Goal: Transaction & Acquisition: Purchase product/service

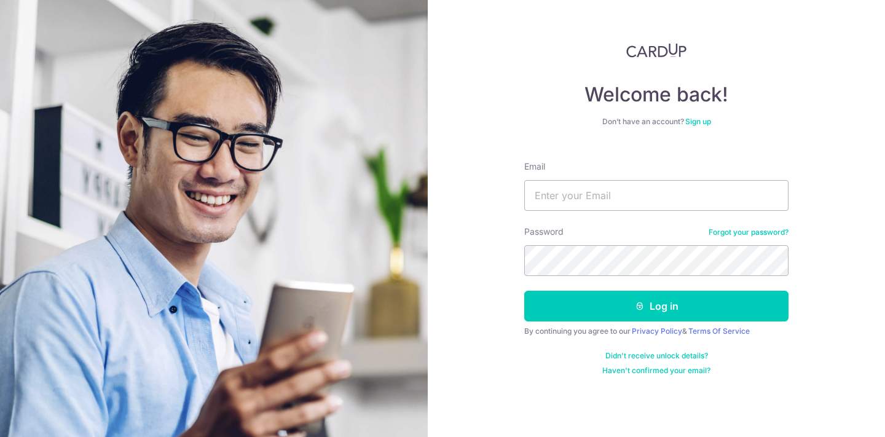
type input "hokailing15@gmail.com"
click at [584, 285] on form "Email hokailing15@gmail.com Password Forgot your password? Log in By continuing…" at bounding box center [656, 263] width 264 height 224
click at [524, 291] on button "Log in" at bounding box center [656, 306] width 264 height 31
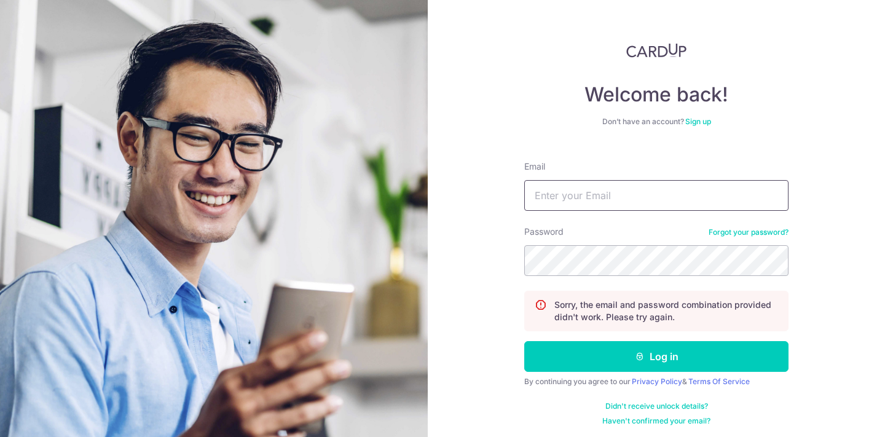
click at [636, 187] on input "Email" at bounding box center [656, 195] width 264 height 31
type input "hokailing15@gmail.com"
click at [524, 341] on button "Log in" at bounding box center [656, 356] width 264 height 31
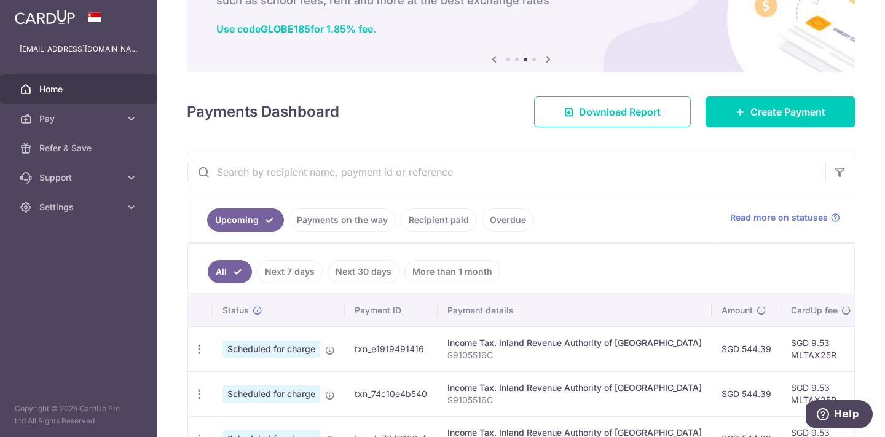
scroll to position [89, 0]
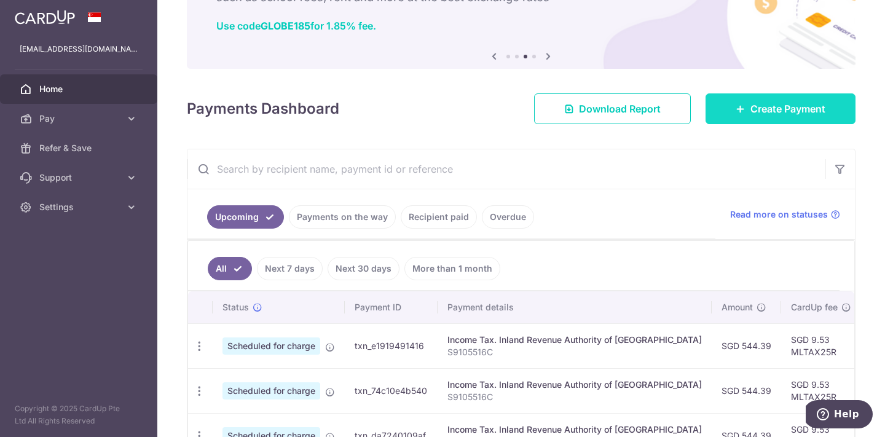
click at [801, 115] on span "Create Payment" at bounding box center [787, 108] width 75 height 15
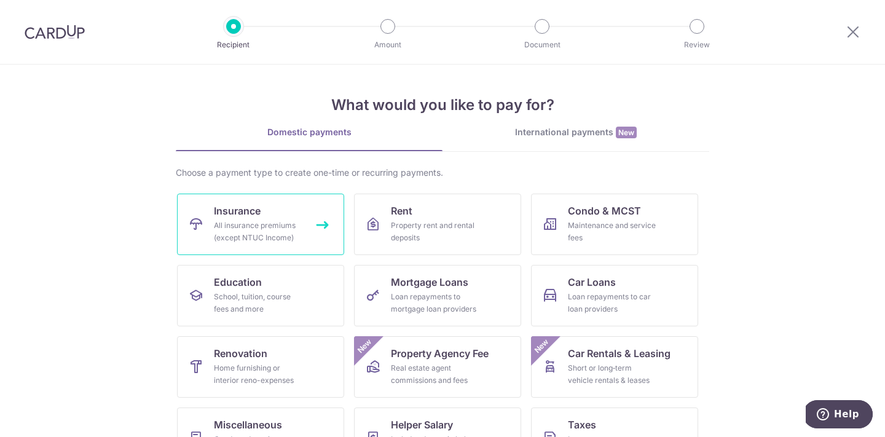
click at [257, 211] on span "Insurance" at bounding box center [237, 210] width 47 height 15
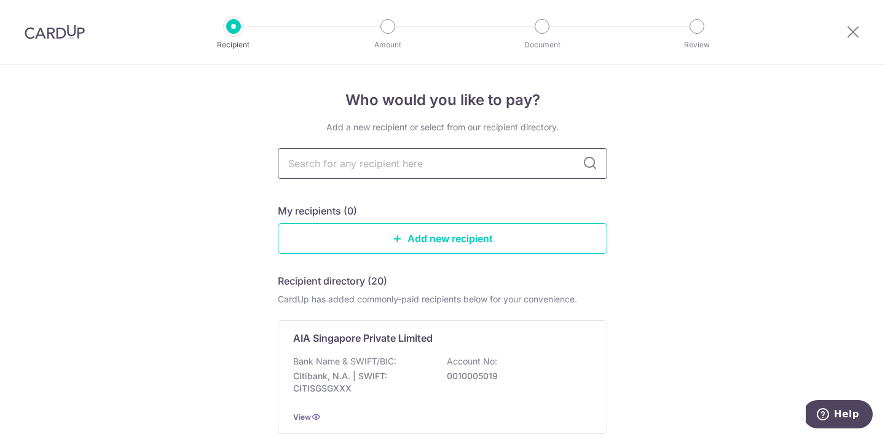
click at [363, 172] on input "text" at bounding box center [442, 163] width 329 height 31
type input "great eastern"
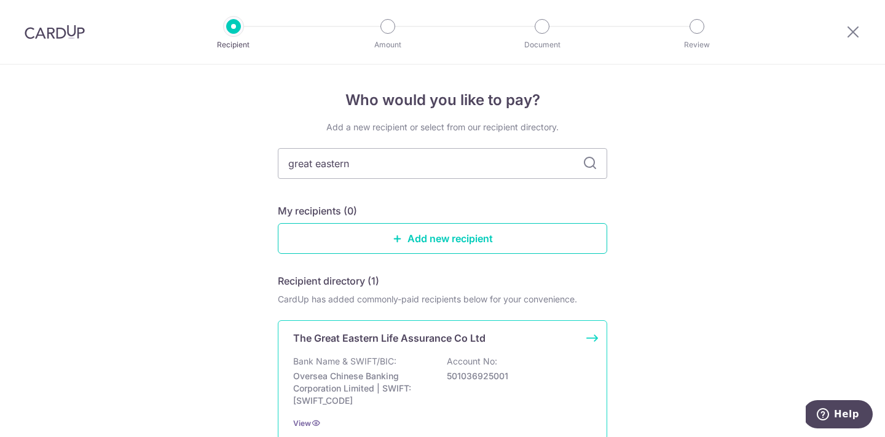
click at [377, 370] on p "Oversea Chinese Banking Corporation Limited | SWIFT: [SWIFT_CODE]" at bounding box center [362, 388] width 138 height 37
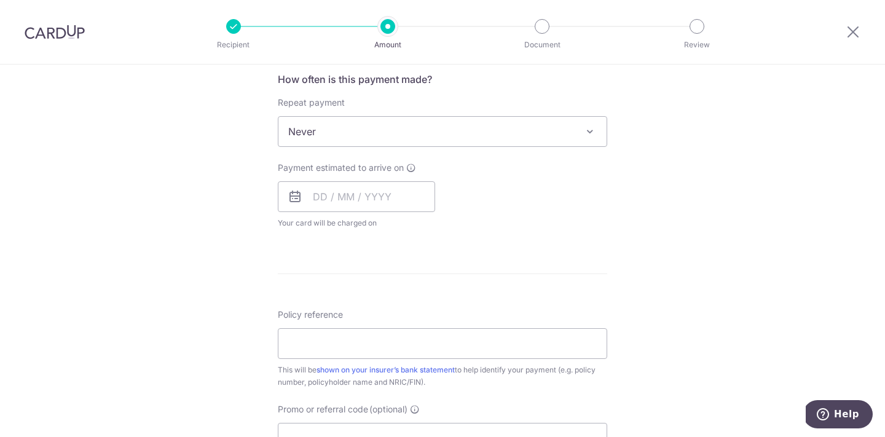
scroll to position [470, 0]
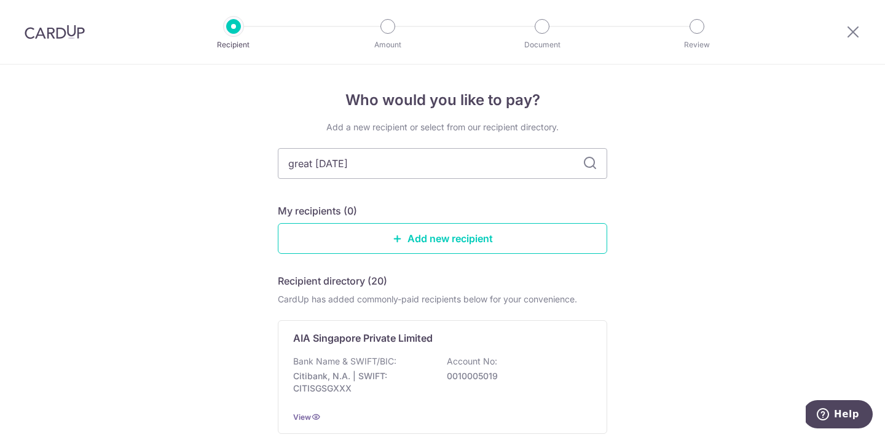
type input "great eastern"
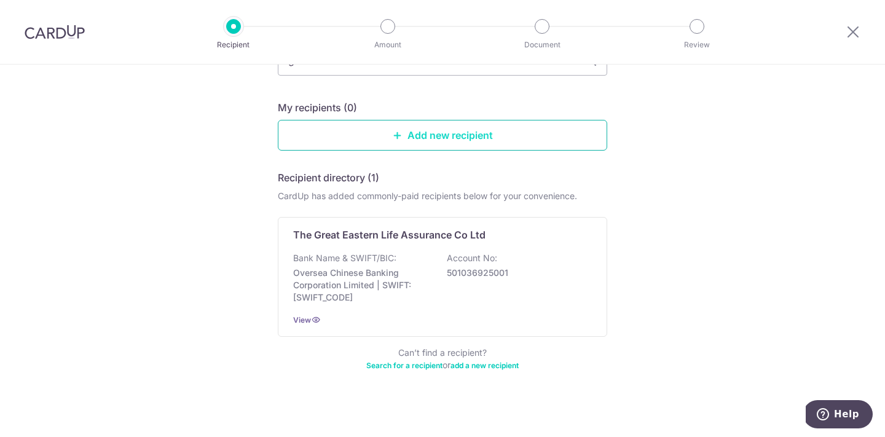
scroll to position [110, 0]
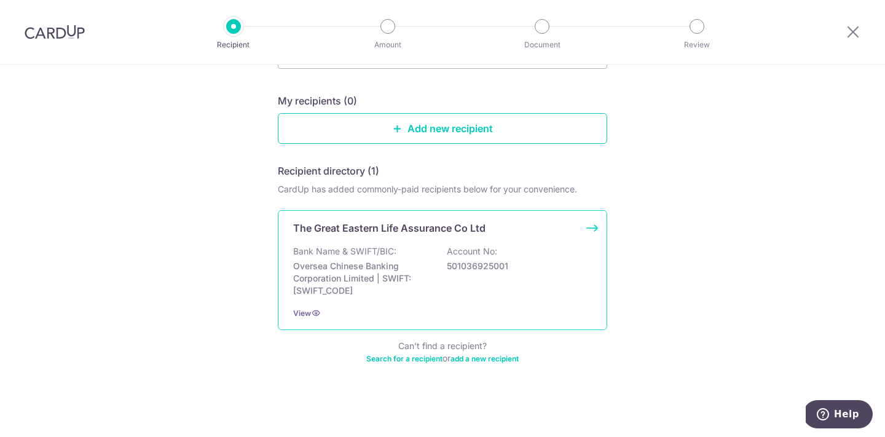
click at [521, 251] on div "Bank Name & SWIFT/BIC: Oversea Chinese Banking Corporation Limited | SWIFT: OCB…" at bounding box center [442, 271] width 299 height 52
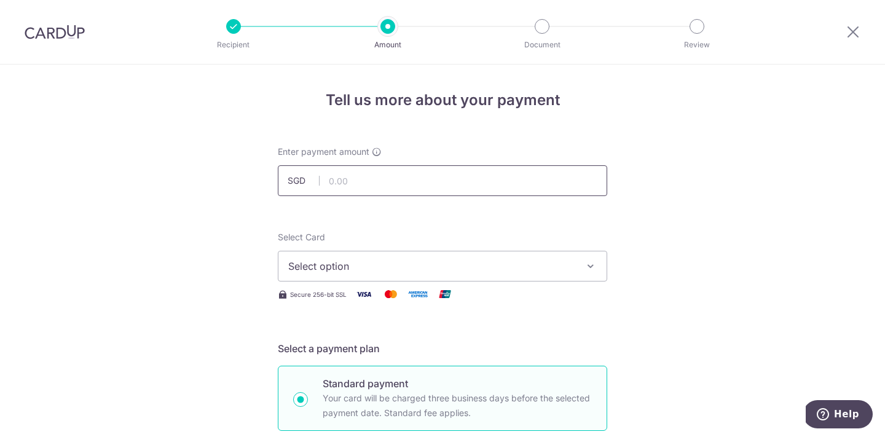
click at [435, 182] on input "text" at bounding box center [442, 180] width 329 height 31
type input "2,811.00"
click at [323, 272] on span "Select option" at bounding box center [431, 266] width 286 height 15
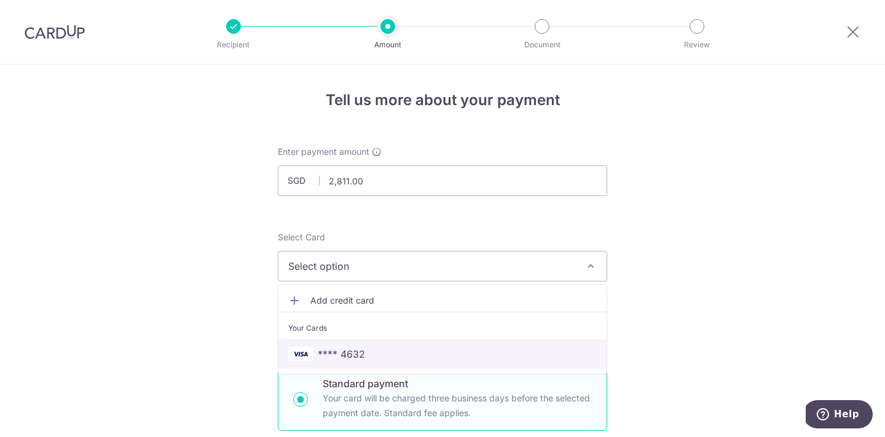
click at [350, 344] on link "**** 4632" at bounding box center [442, 354] width 328 height 30
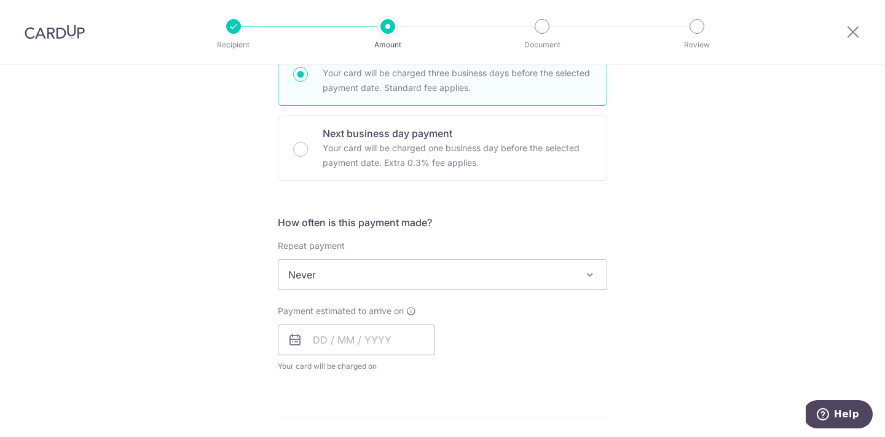
scroll to position [328, 0]
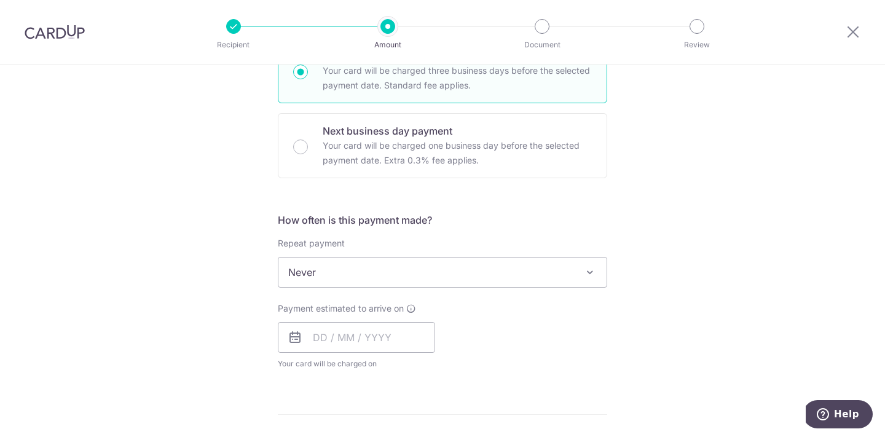
click at [361, 279] on span "Never" at bounding box center [442, 273] width 328 height 30
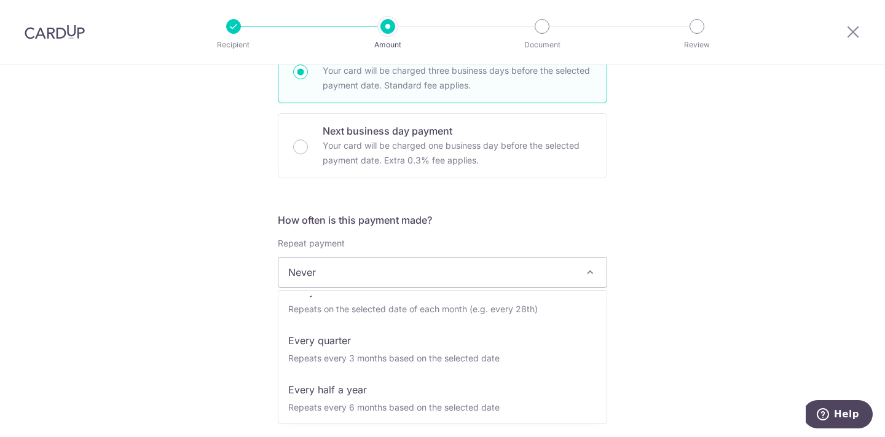
scroll to position [172, 0]
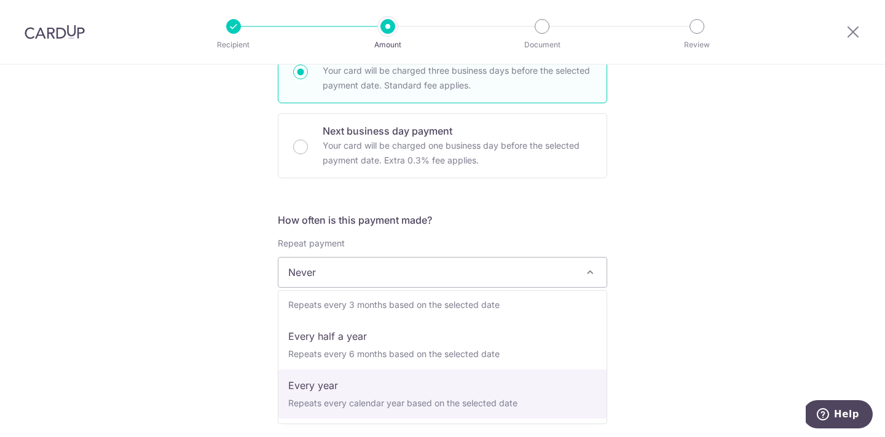
click at [206, 322] on div "Tell us more about your payment Enter payment amount SGD 2,811.00 2811.00 Selec…" at bounding box center [442, 293] width 885 height 1112
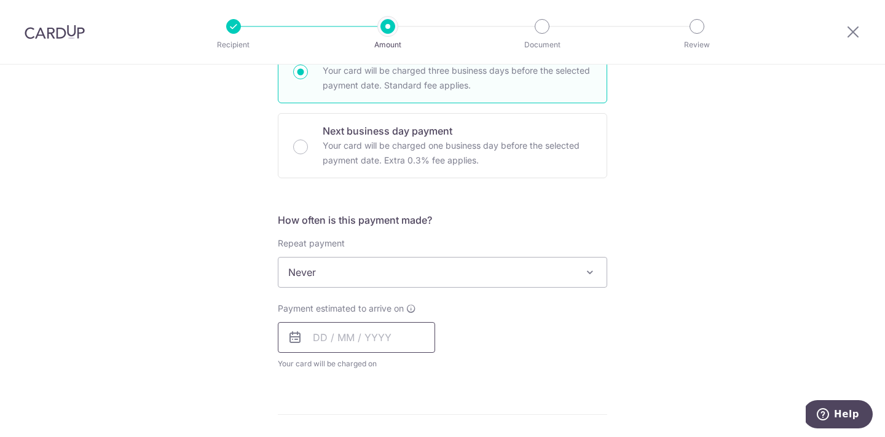
click at [381, 336] on input "text" at bounding box center [356, 337] width 157 height 31
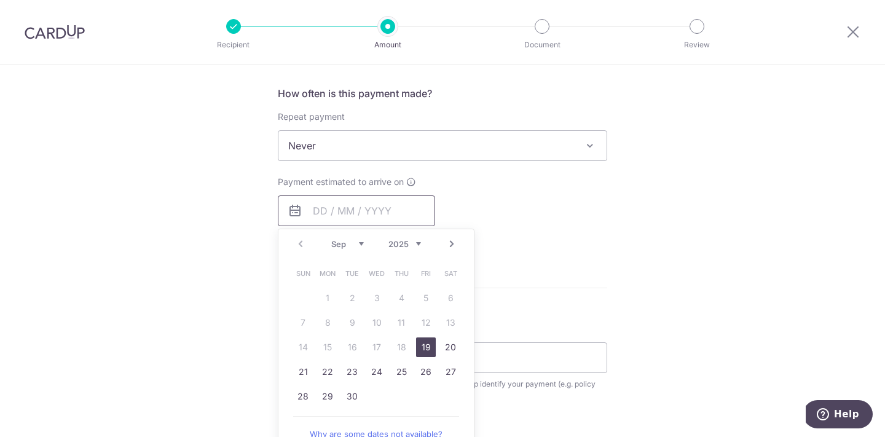
scroll to position [462, 0]
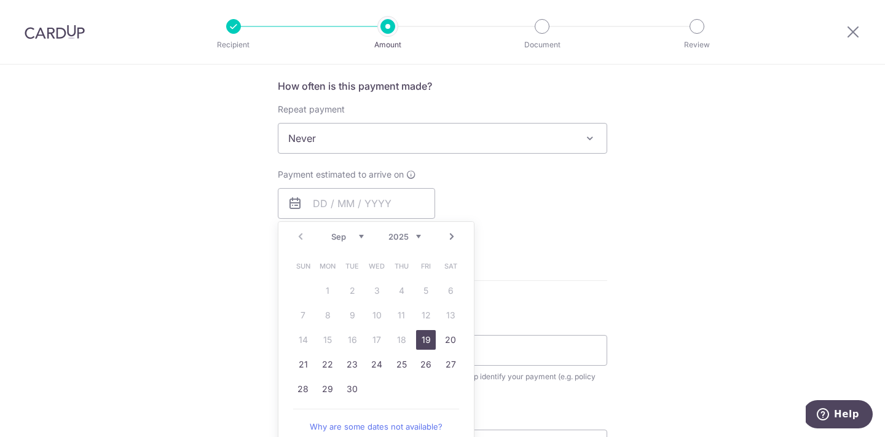
click at [446, 237] on link "Next" at bounding box center [451, 236] width 15 height 15
click at [300, 245] on div "Prev Next Sep Oct Nov [DATE] 2026 2027 2028 2029 2030 2031 2032 2033 2034 2035" at bounding box center [375, 237] width 195 height 30
click at [299, 242] on link "Prev" at bounding box center [300, 236] width 15 height 15
click at [396, 366] on link "25" at bounding box center [402, 365] width 20 height 20
type input "[DATE]"
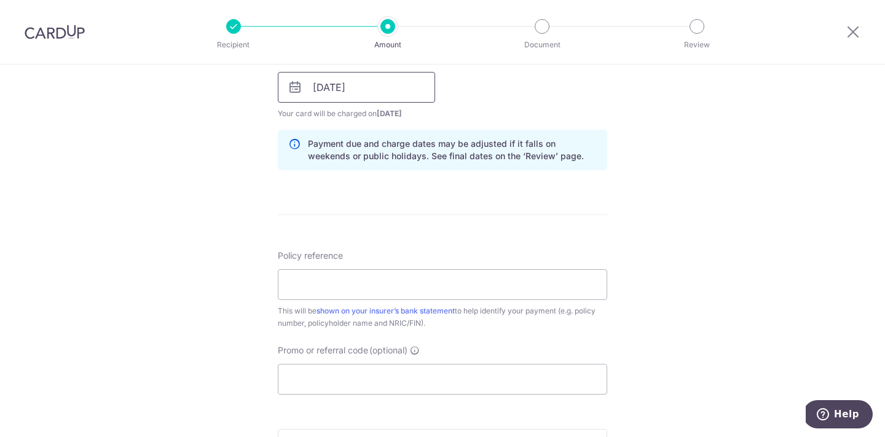
scroll to position [578, 0]
click at [369, 293] on input "Policy reference" at bounding box center [442, 284] width 329 height 31
paste input "0201114150"
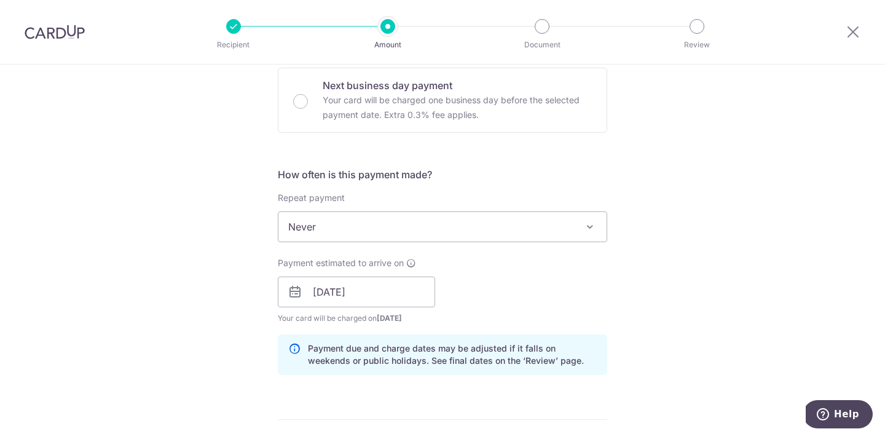
scroll to position [369, 0]
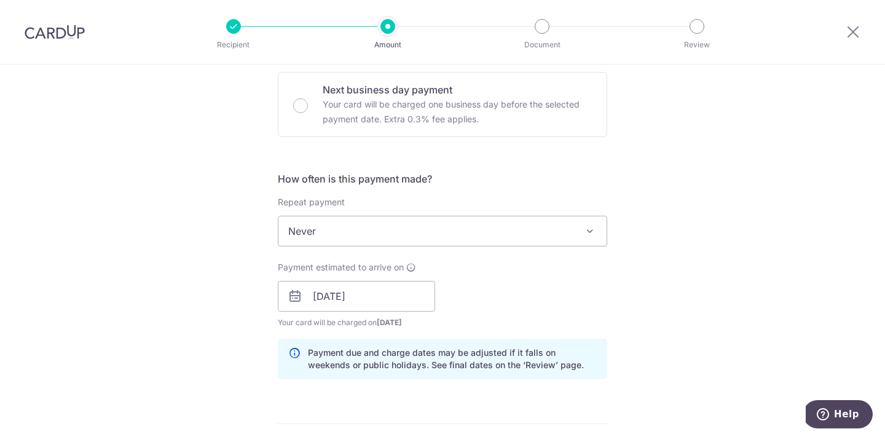
type input "0201114150"
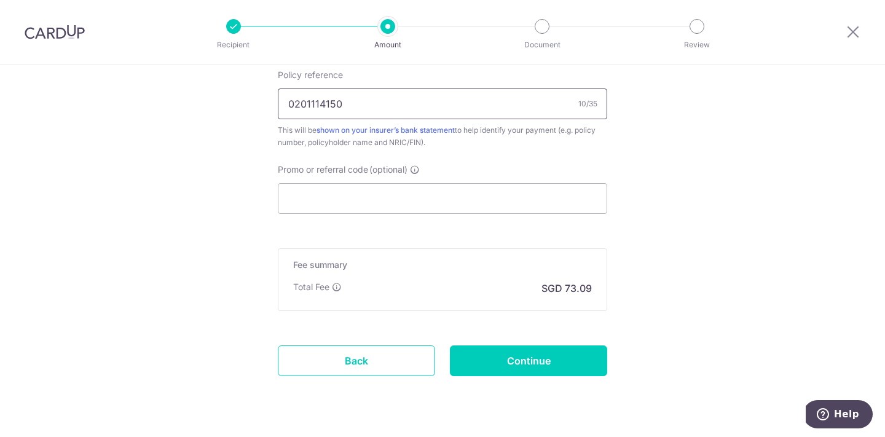
scroll to position [758, 0]
click at [341, 181] on div "Promo or referral code (optional) The discounted fee will be shown on the revie…" at bounding box center [442, 189] width 329 height 50
click at [333, 195] on input "Promo or referral code (optional)" at bounding box center [442, 199] width 329 height 31
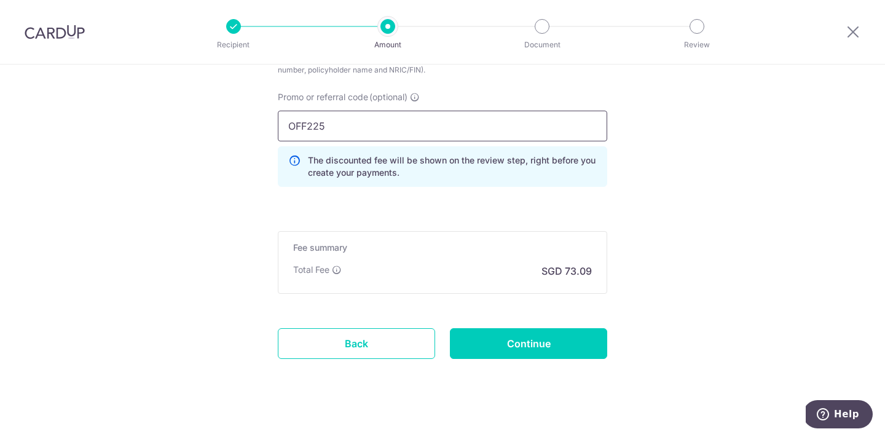
scroll to position [845, 0]
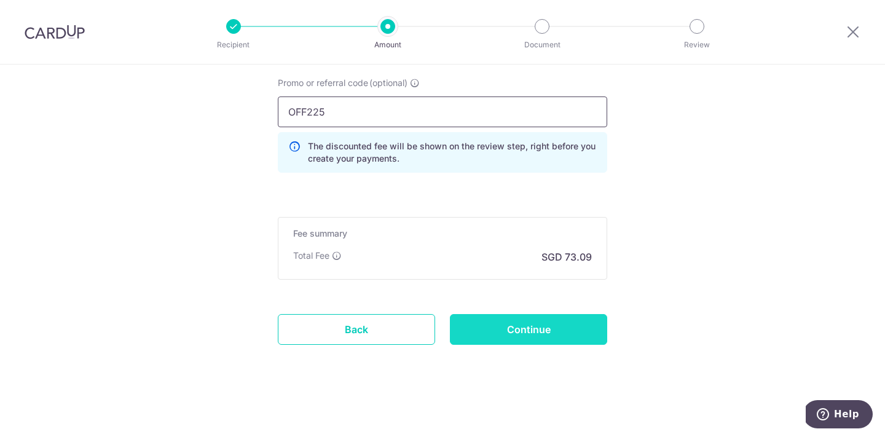
type input "OFF225"
click at [542, 319] on input "Continue" at bounding box center [528, 329] width 157 height 31
type input "Create Schedule"
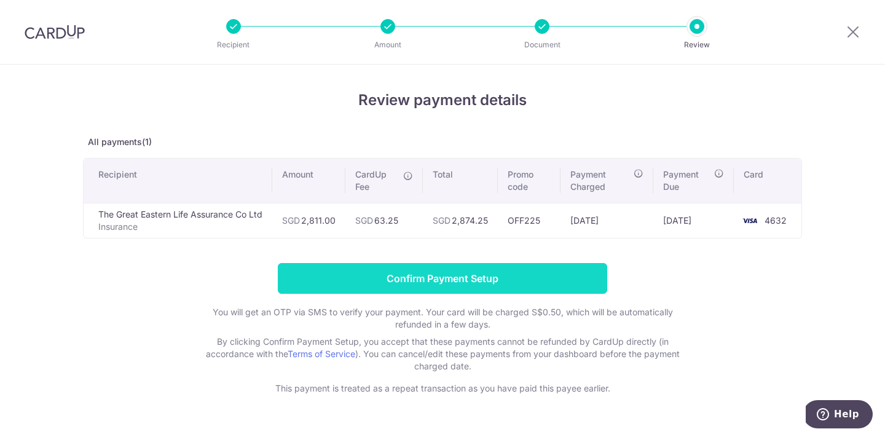
click at [505, 272] on input "Confirm Payment Setup" at bounding box center [442, 278] width 329 height 31
